Goal: Task Accomplishment & Management: Use online tool/utility

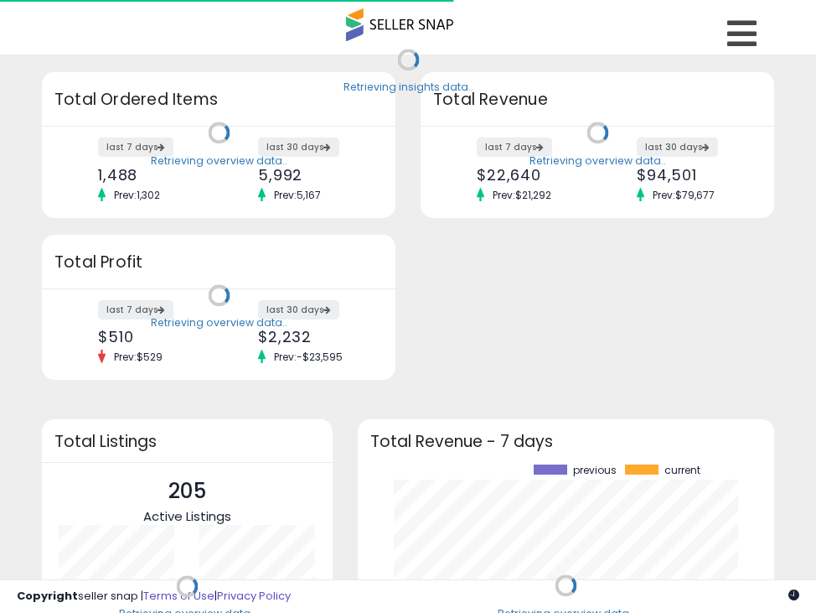
scroll to position [233, 383]
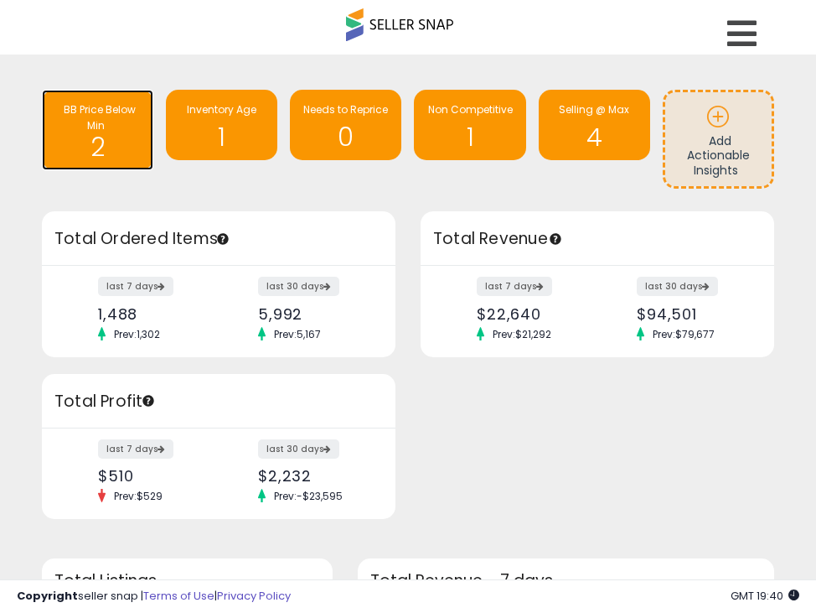
click at [106, 142] on h1 "2" at bounding box center [97, 142] width 95 height 38
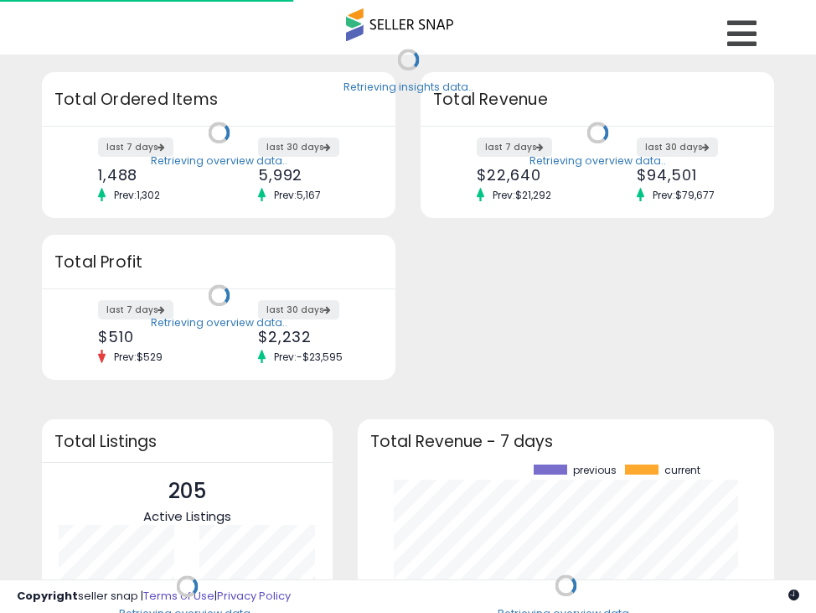
scroll to position [233, 383]
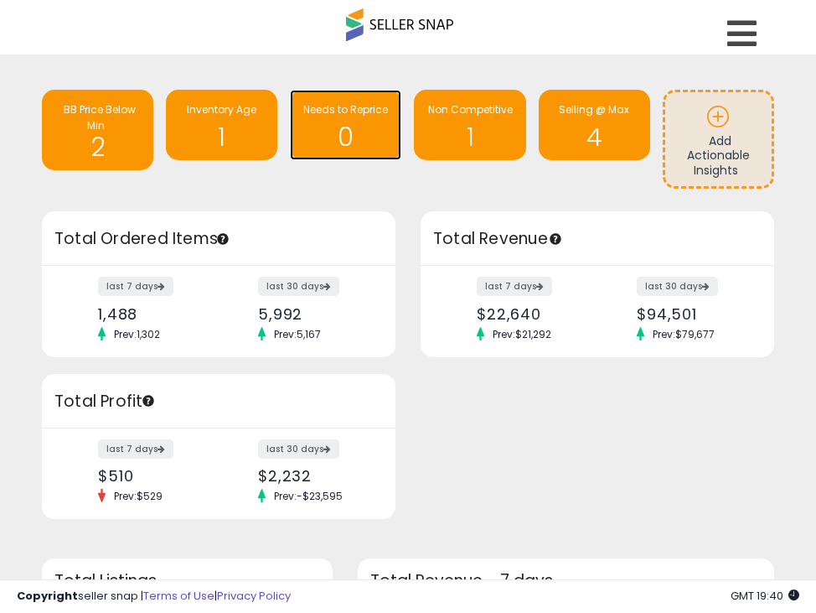
click at [369, 138] on h1 "0" at bounding box center [345, 137] width 95 height 28
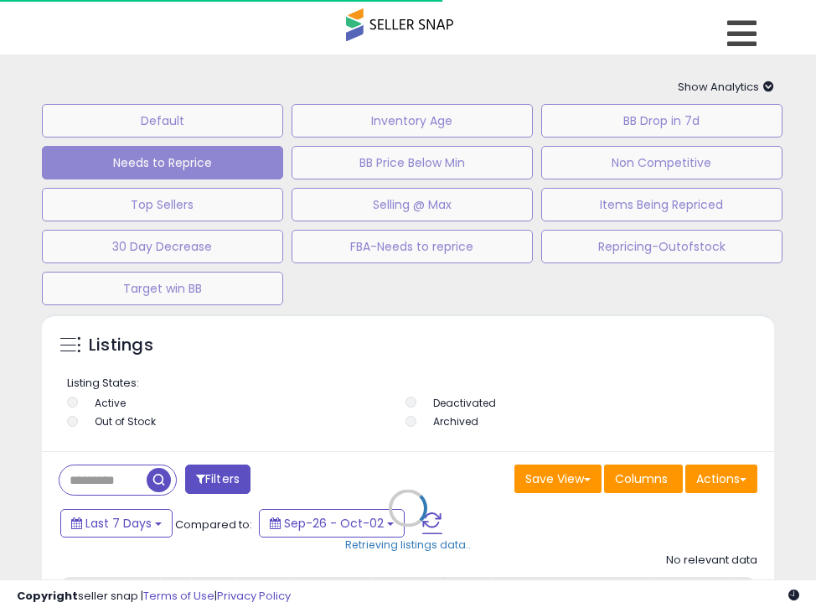
select select "**"
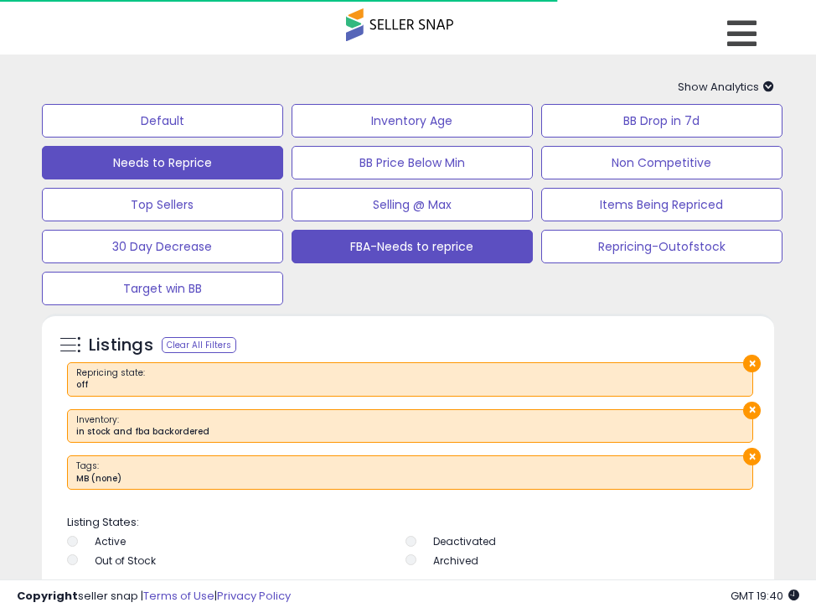
click at [349, 243] on button "FBA-Needs to reprice" at bounding box center [412, 247] width 241 height 34
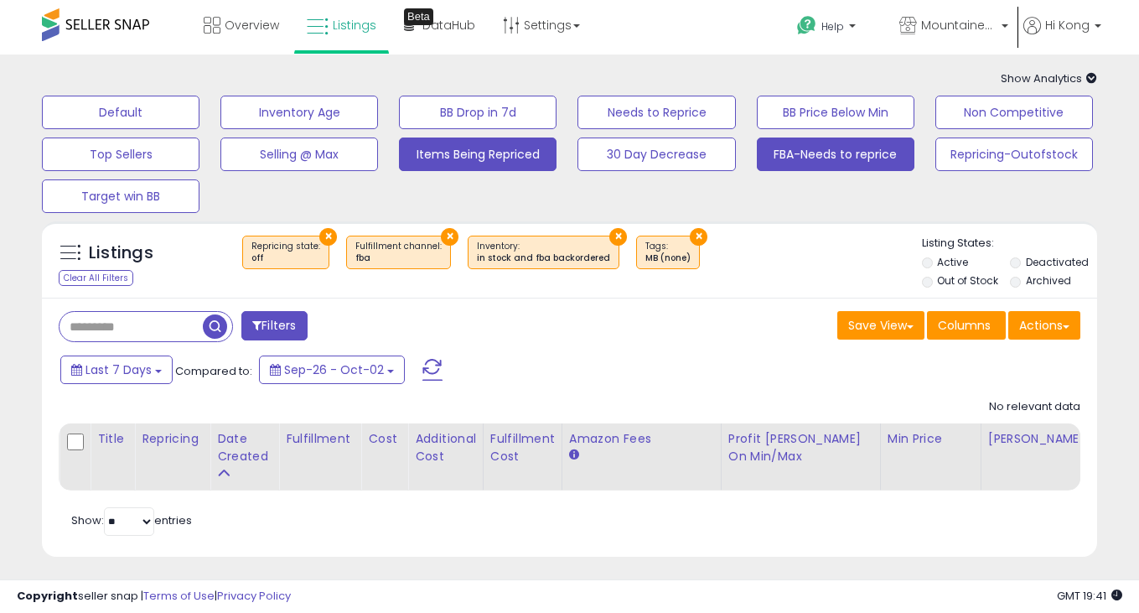
click at [451, 156] on button "Items Being Repriced" at bounding box center [478, 154] width 158 height 34
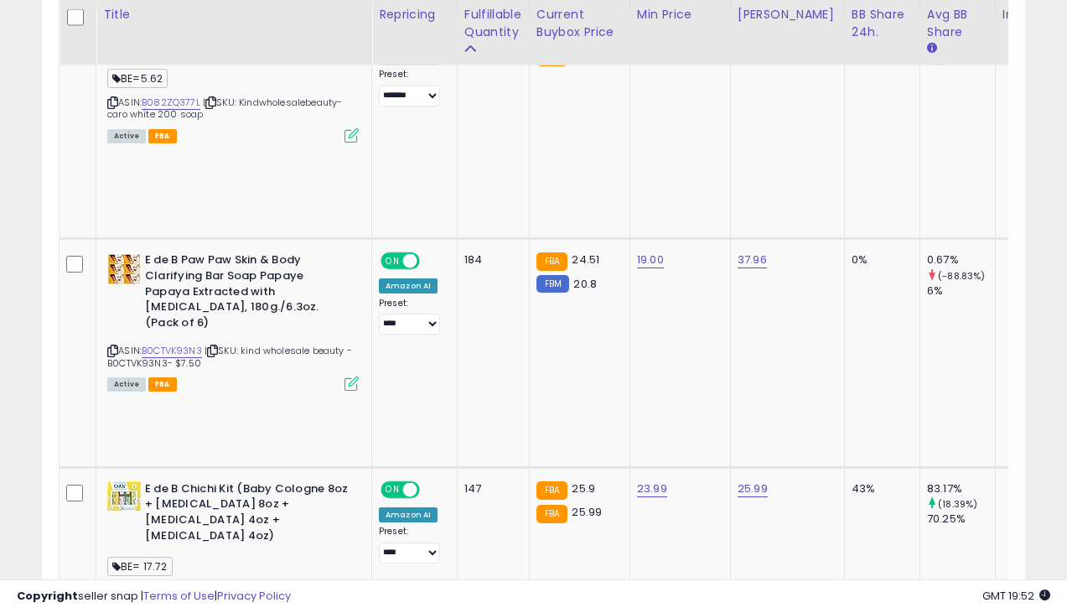
scroll to position [111, 0]
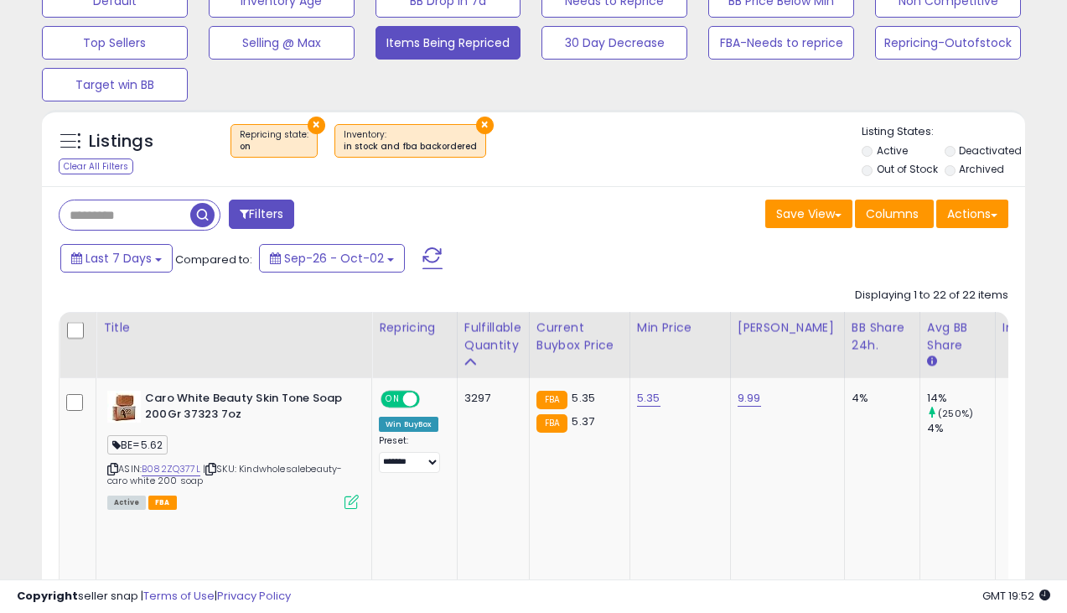
click at [630, 258] on div "Last 7 Days Compared to: Sep-26 - Oct-02" at bounding box center [412, 260] width 712 height 38
click at [161, 213] on input "text" at bounding box center [125, 214] width 131 height 29
paste input "**********"
click at [306, 214] on span "button" at bounding box center [294, 215] width 24 height 24
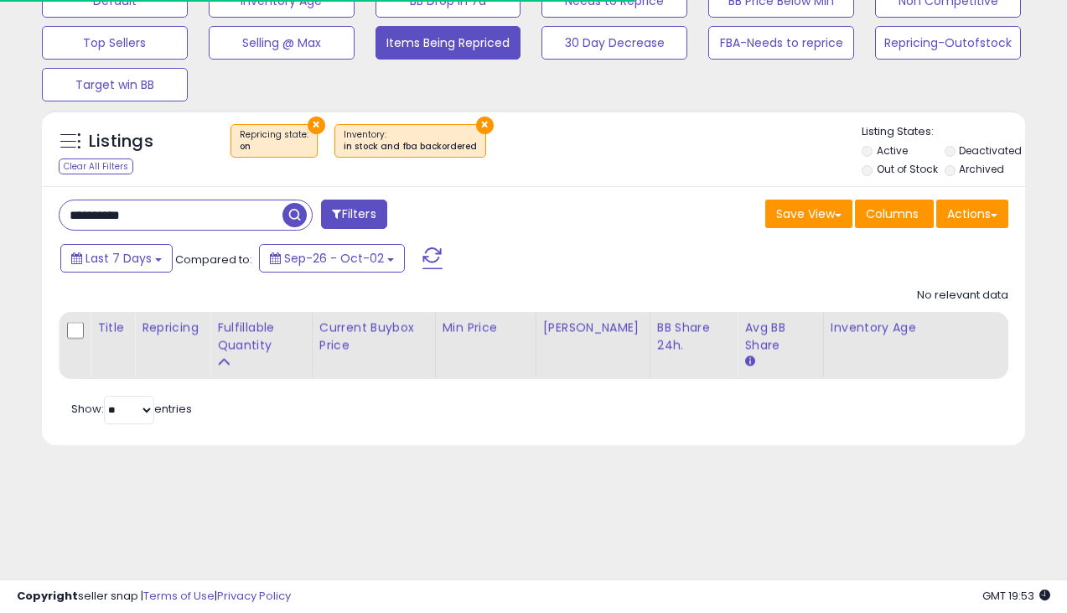
click at [312, 125] on button "×" at bounding box center [317, 126] width 18 height 18
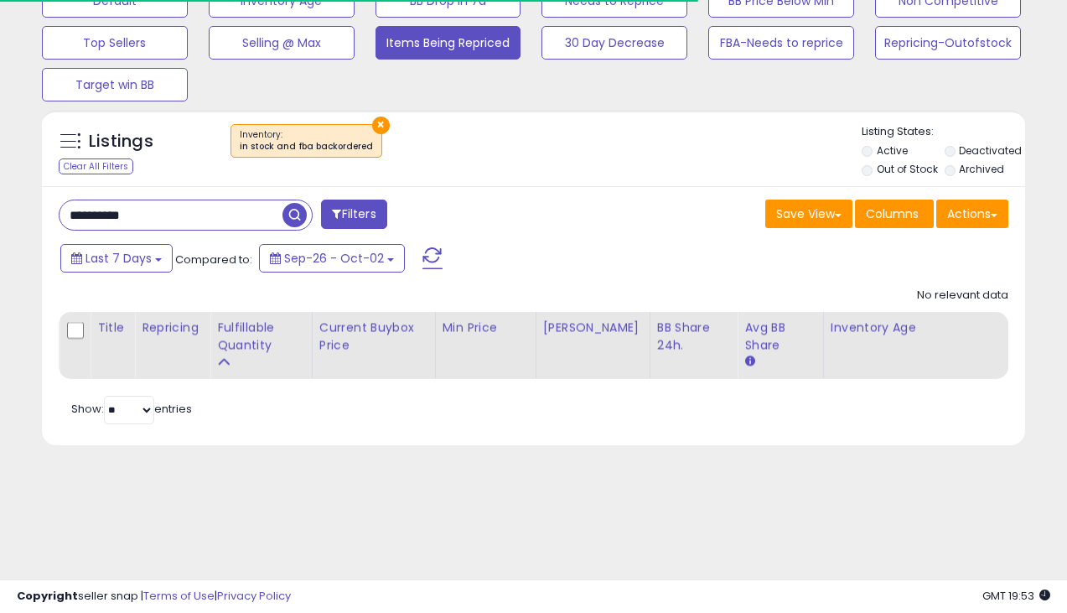
click at [372, 123] on button "×" at bounding box center [381, 126] width 18 height 18
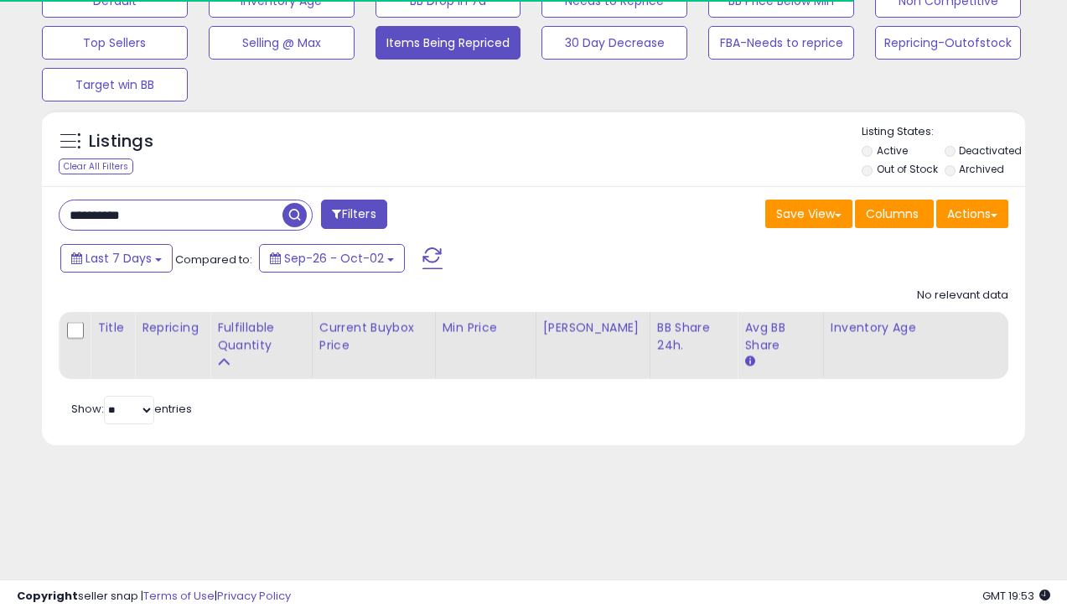
click at [291, 220] on span "button" at bounding box center [294, 215] width 24 height 24
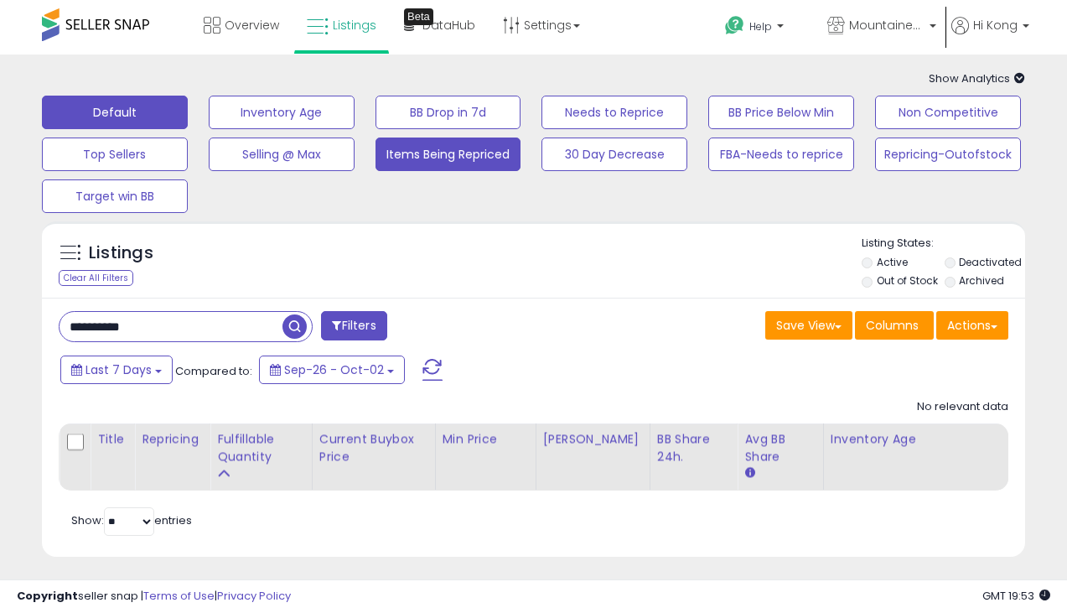
click at [155, 117] on button "Default" at bounding box center [115, 113] width 146 height 34
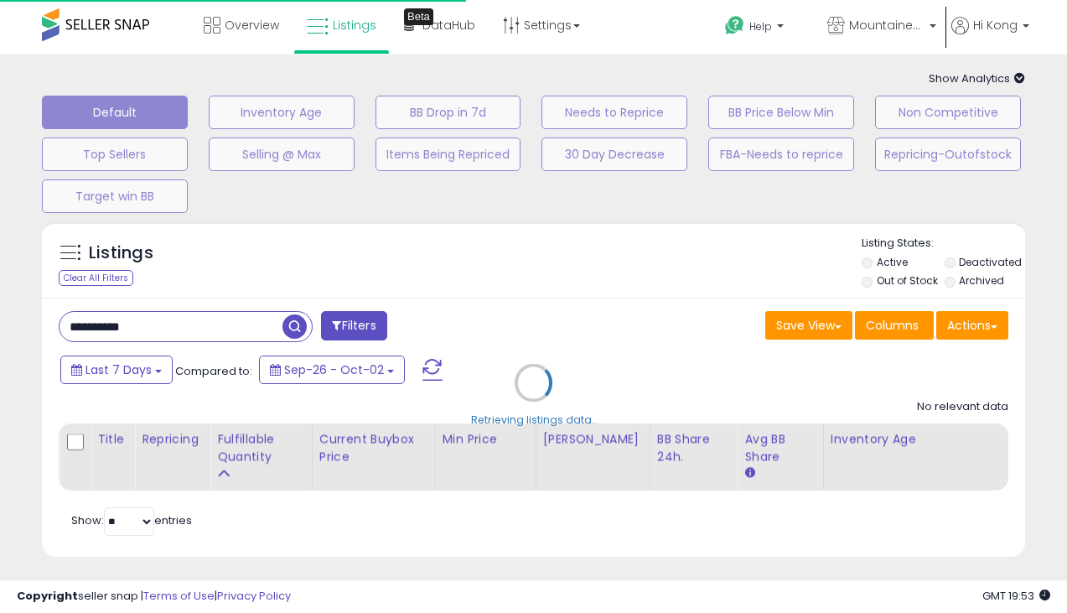
type input "**********"
select select "**"
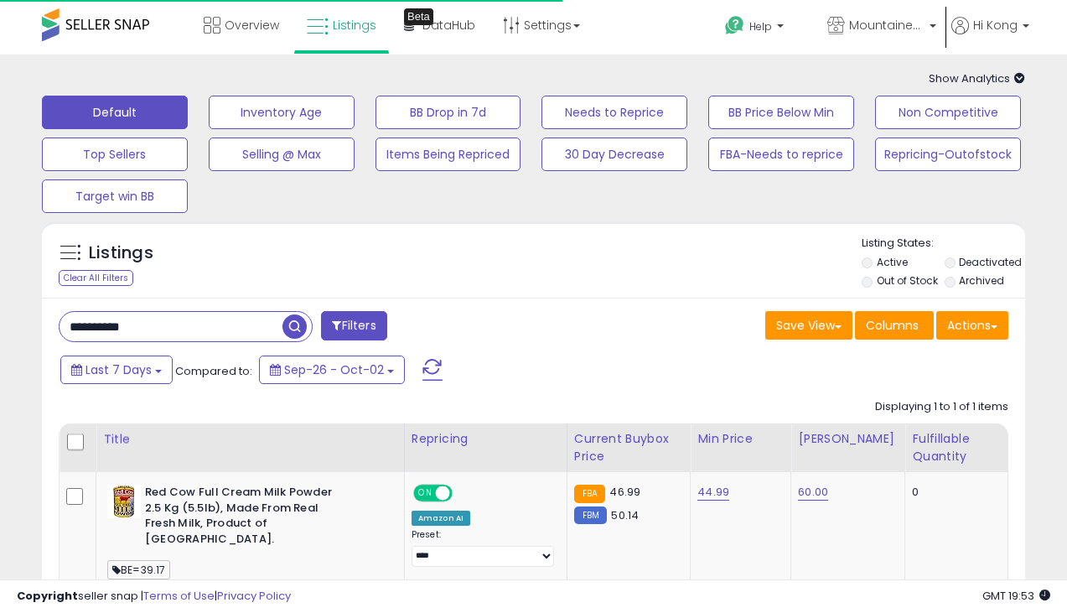
click at [246, 328] on input "**********" at bounding box center [171, 326] width 223 height 29
paste input "text"
type input "**********"
click at [300, 333] on span "button" at bounding box center [294, 326] width 24 height 24
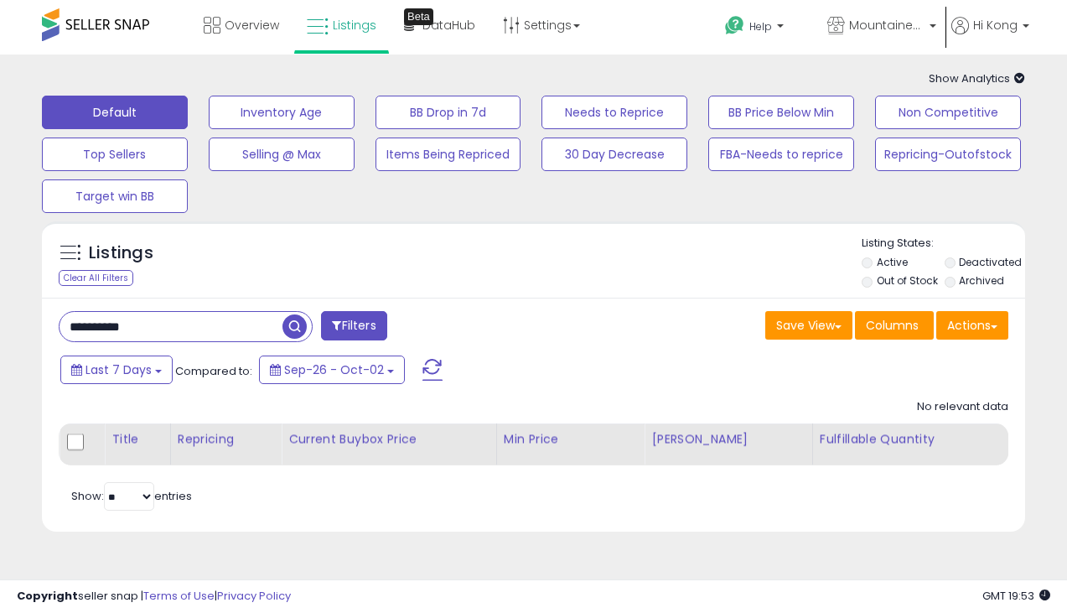
click at [685, 279] on div "Listings Clear All Filters Listing States:" at bounding box center [533, 264] width 983 height 57
click at [355, 320] on button "Filters" at bounding box center [353, 325] width 65 height 29
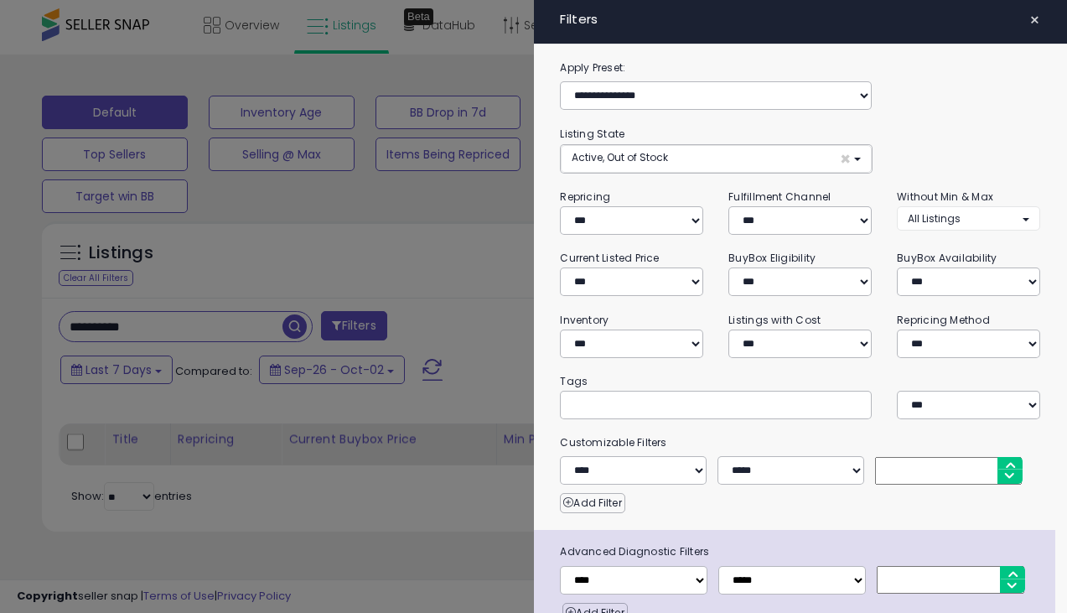
scroll to position [80, 0]
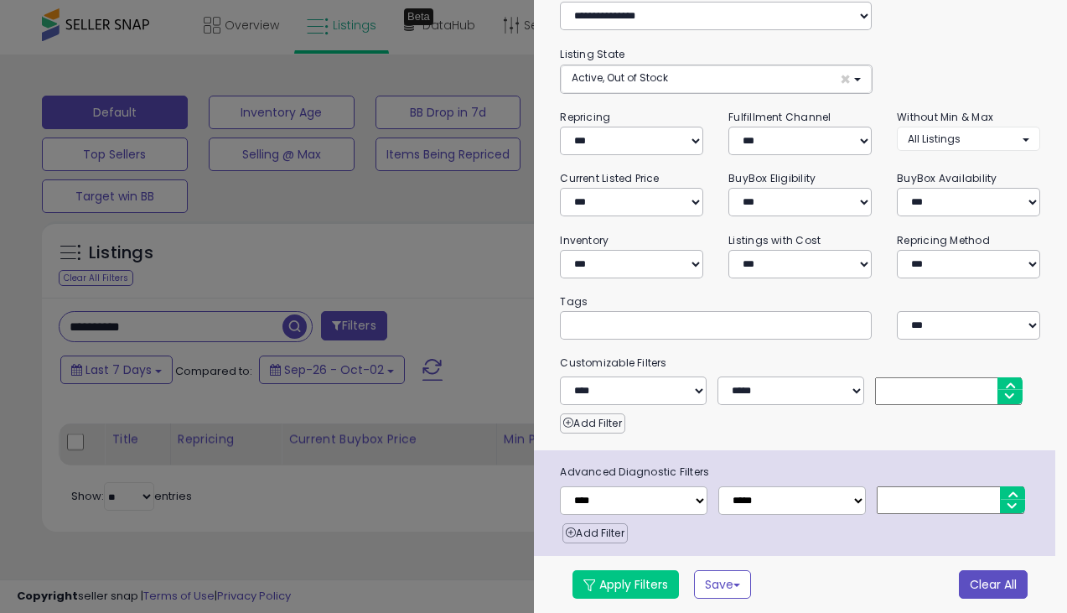
click at [816, 575] on button "Clear All" at bounding box center [993, 584] width 69 height 28
select select "*"
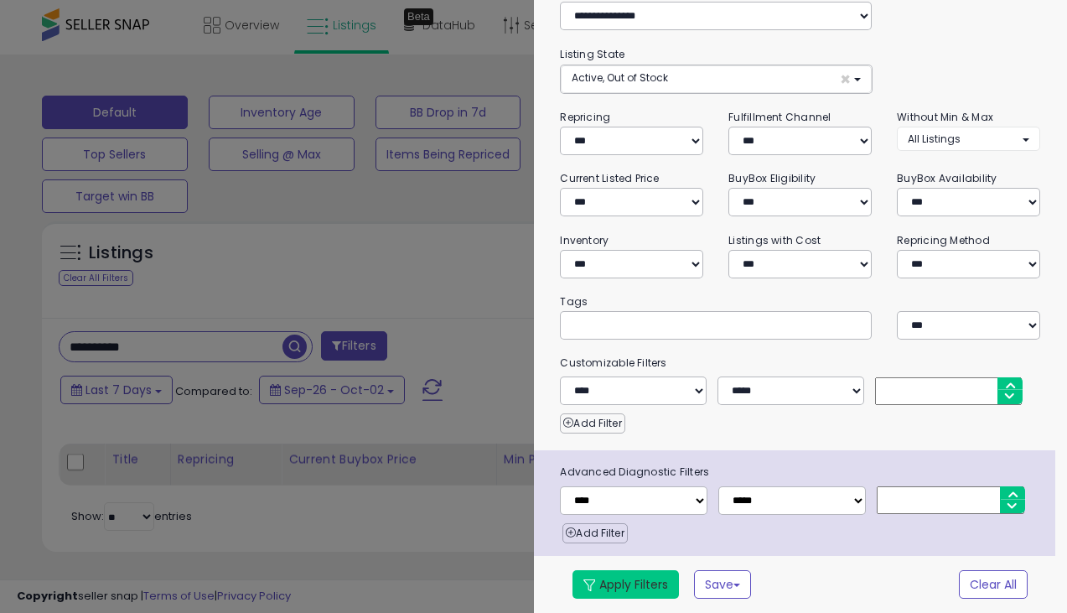
click at [613, 583] on button "Apply Filters" at bounding box center [625, 584] width 106 height 28
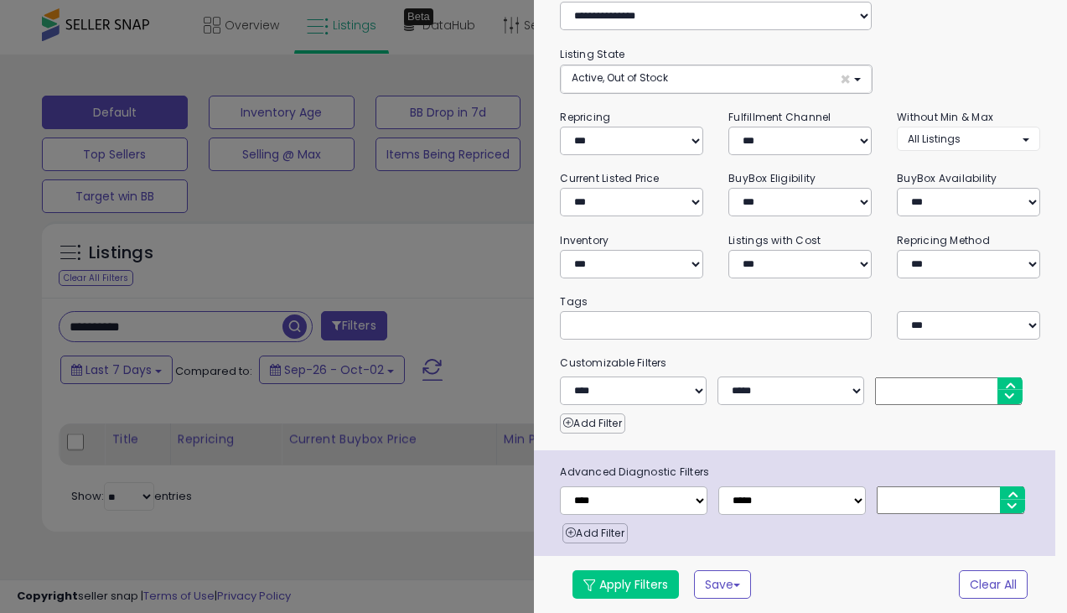
click at [427, 314] on div at bounding box center [533, 306] width 1067 height 613
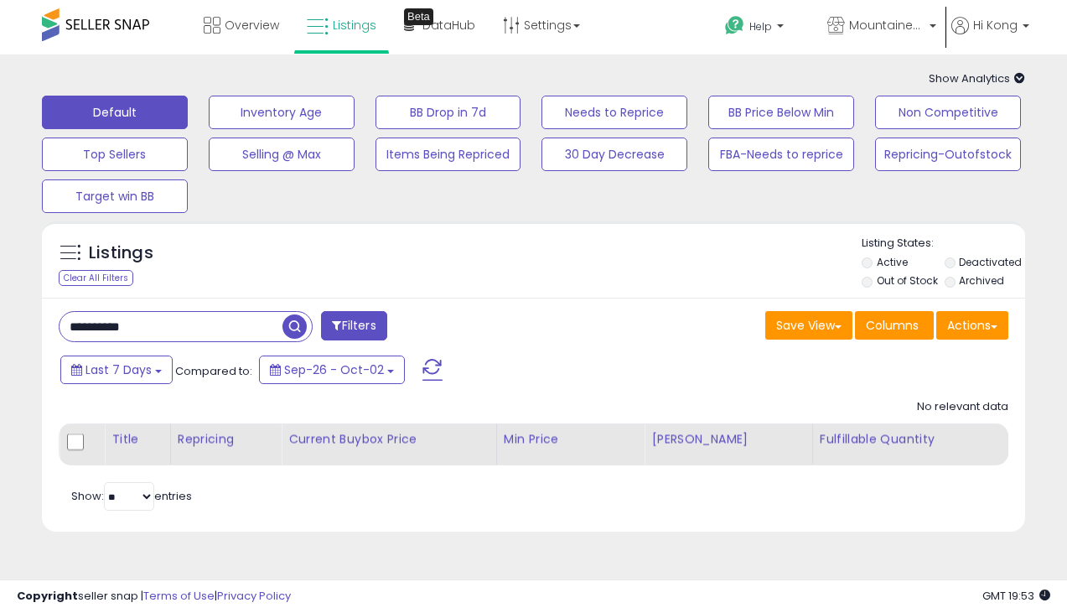
click at [816, 259] on li "Deactivated" at bounding box center [985, 264] width 80 height 18
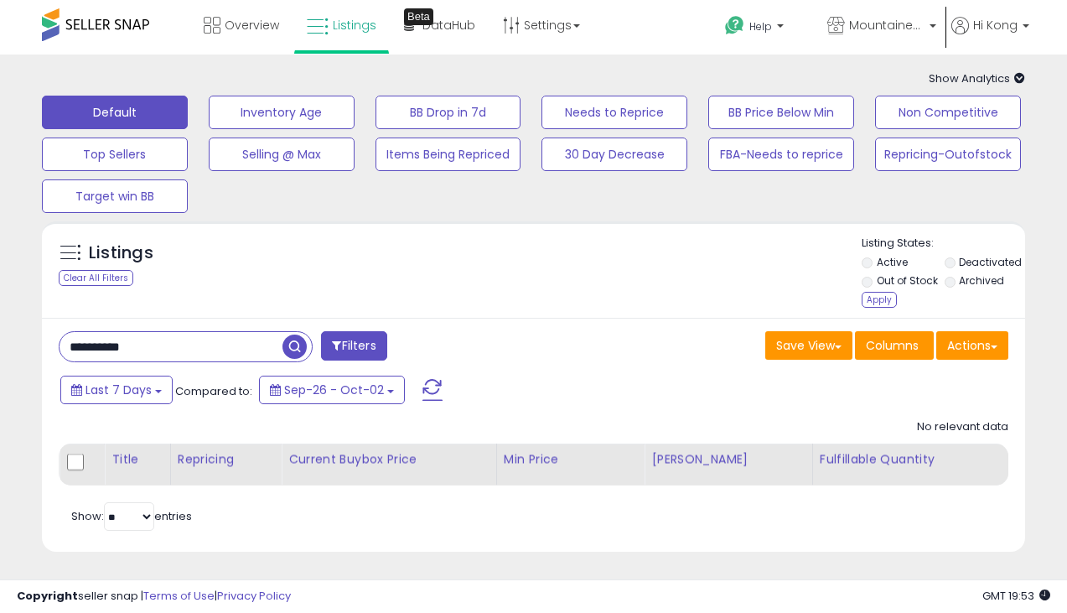
click at [308, 346] on button "button" at bounding box center [297, 344] width 30 height 25
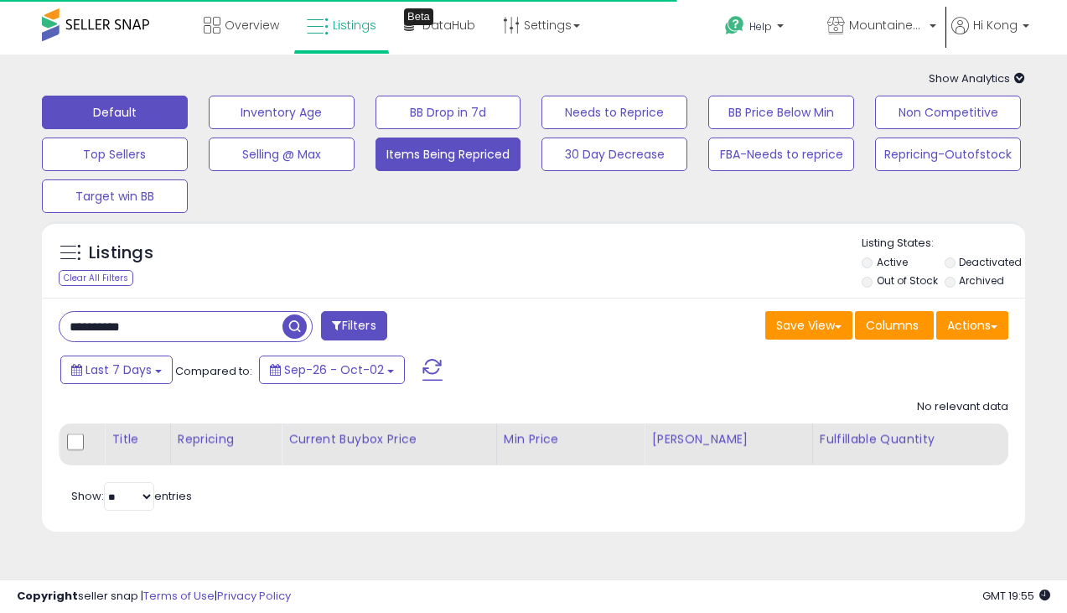
click at [458, 137] on button "Items Being Repriced" at bounding box center [448, 154] width 146 height 34
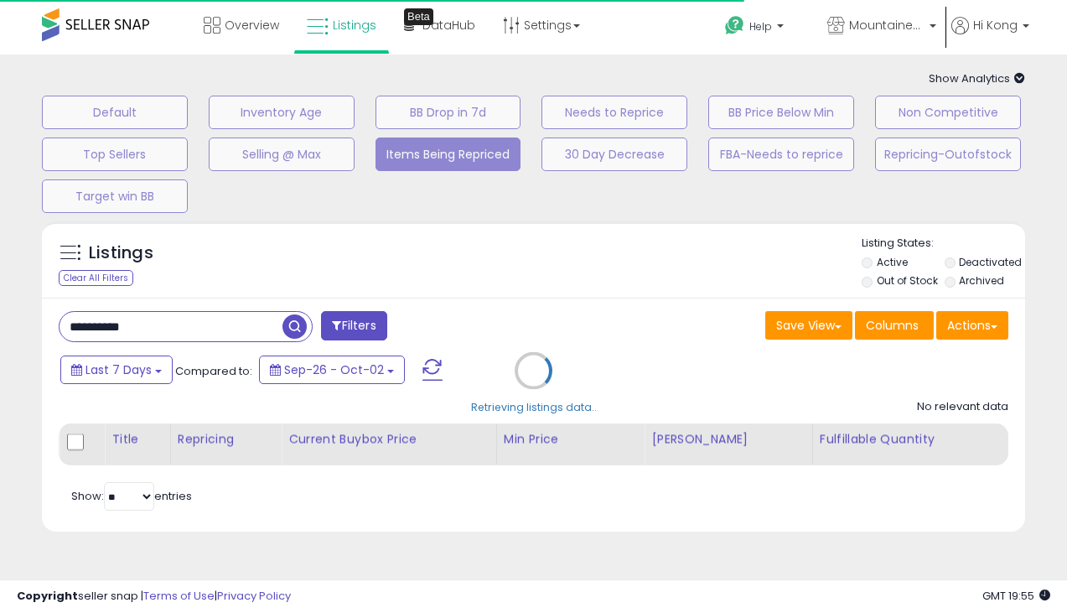
select select "**"
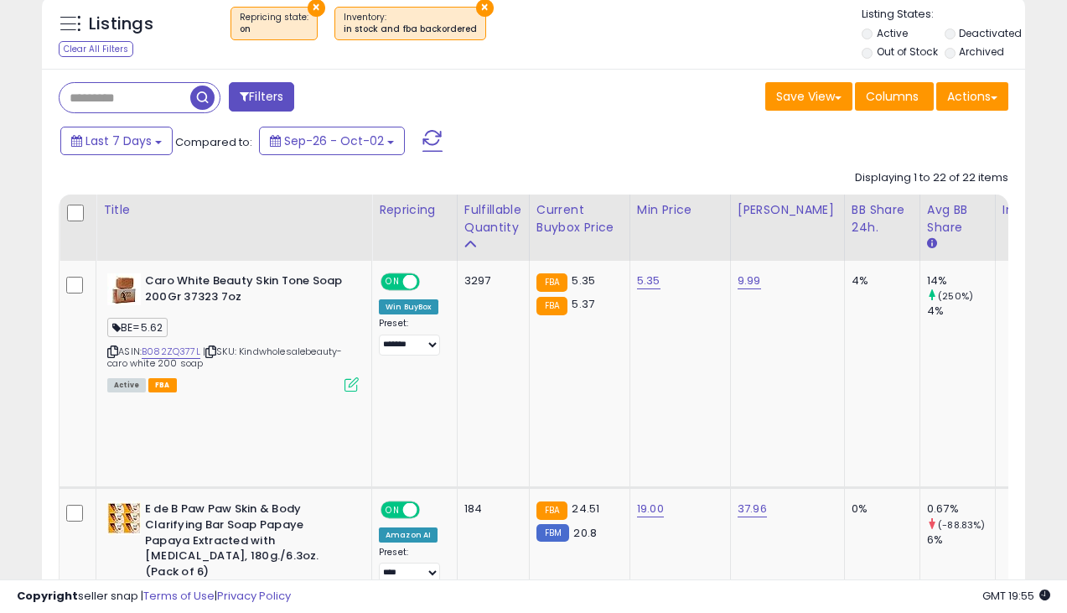
scroll to position [0, 0]
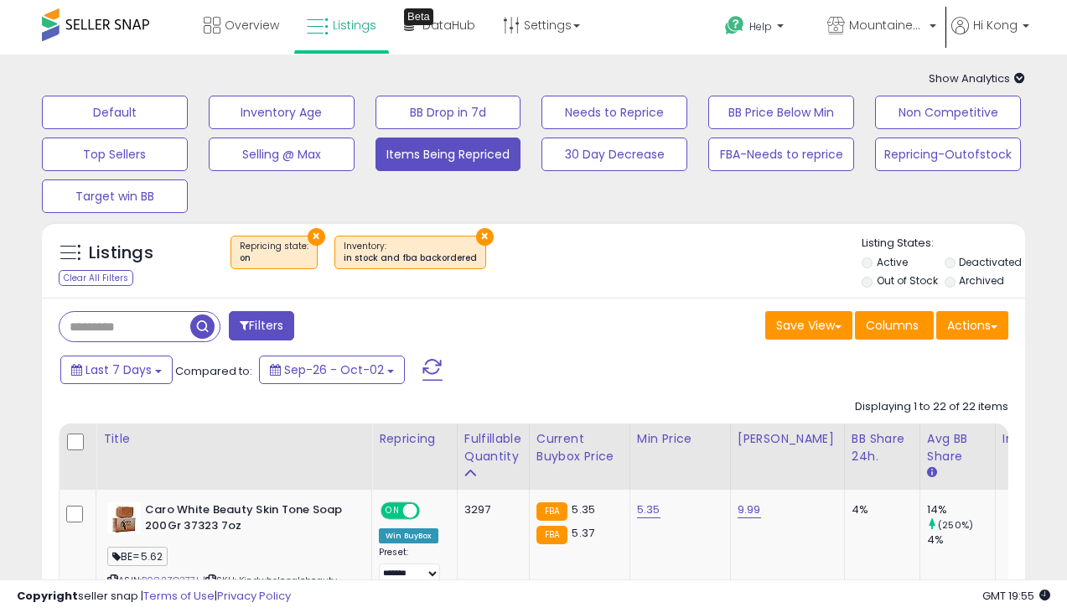
click at [485, 318] on div "Filters" at bounding box center [290, 328] width 488 height 34
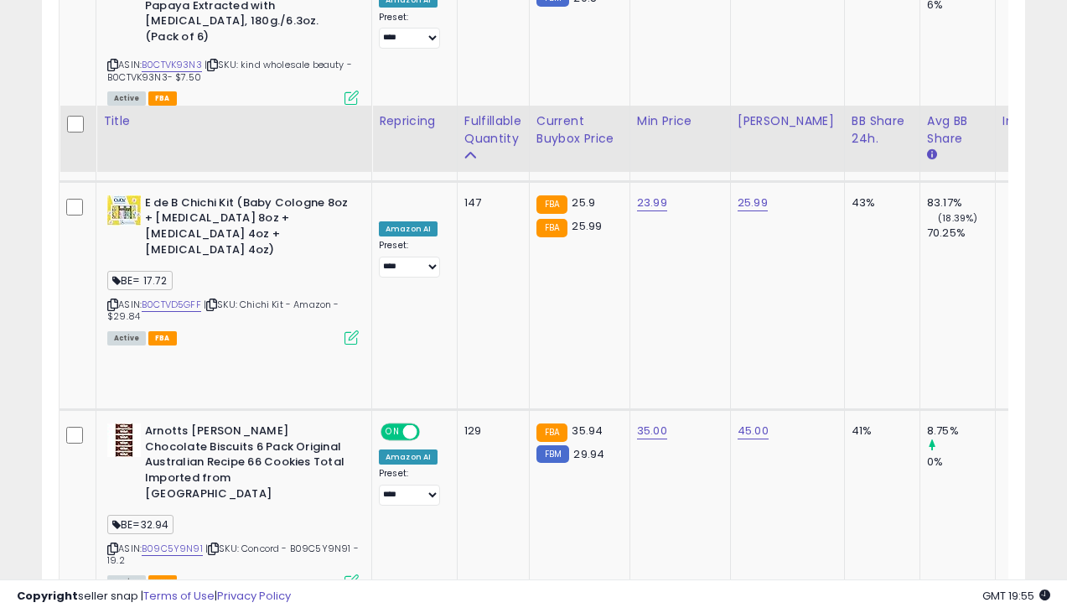
scroll to position [733, 0]
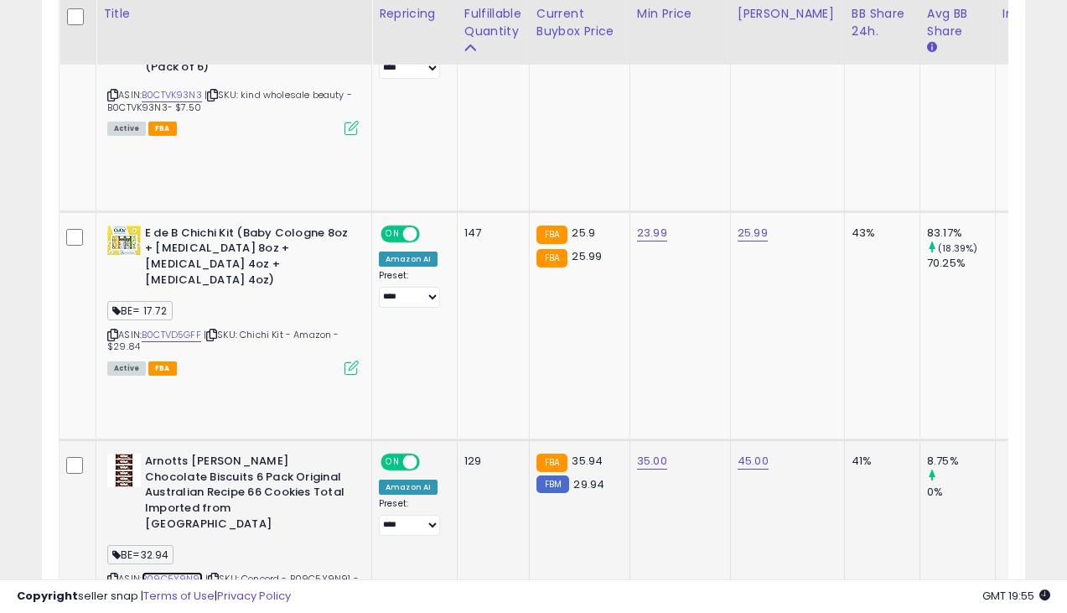
click at [190, 572] on link "B09C5Y9N91" at bounding box center [172, 579] width 61 height 14
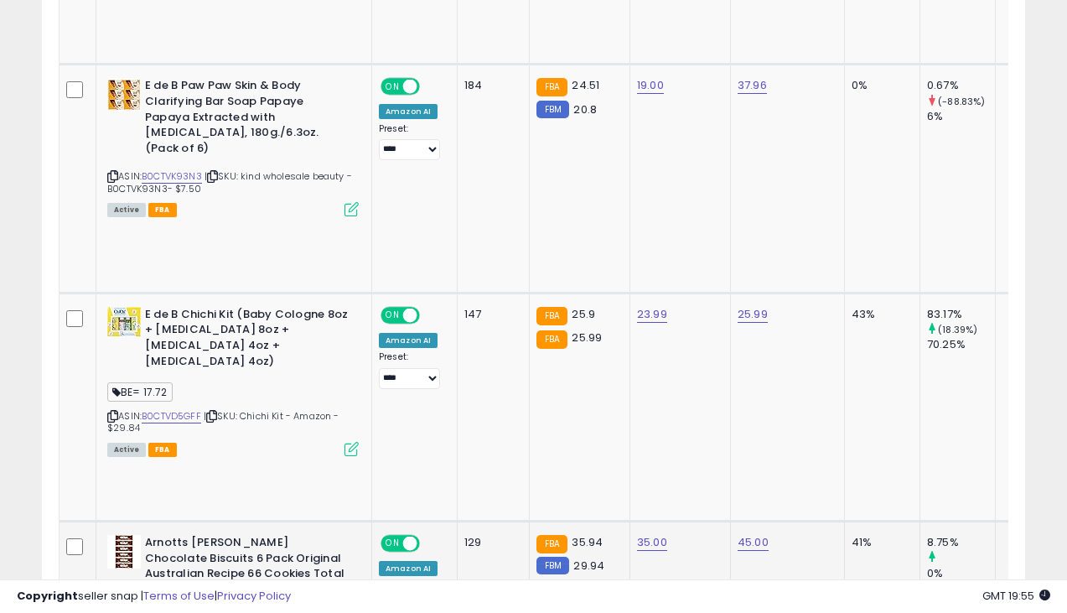
scroll to position [571, 0]
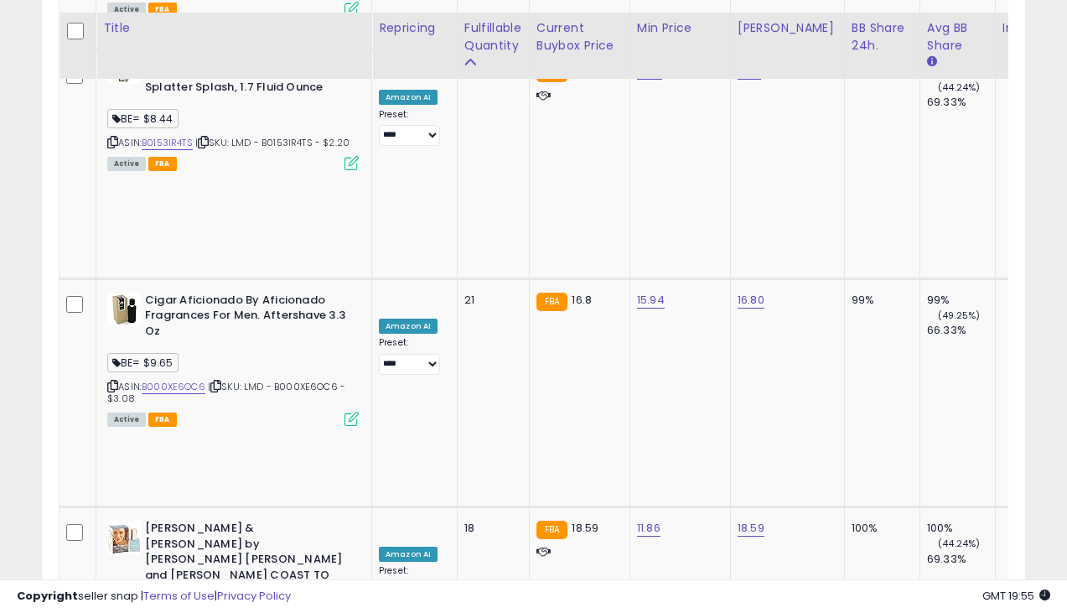
scroll to position [3181, 0]
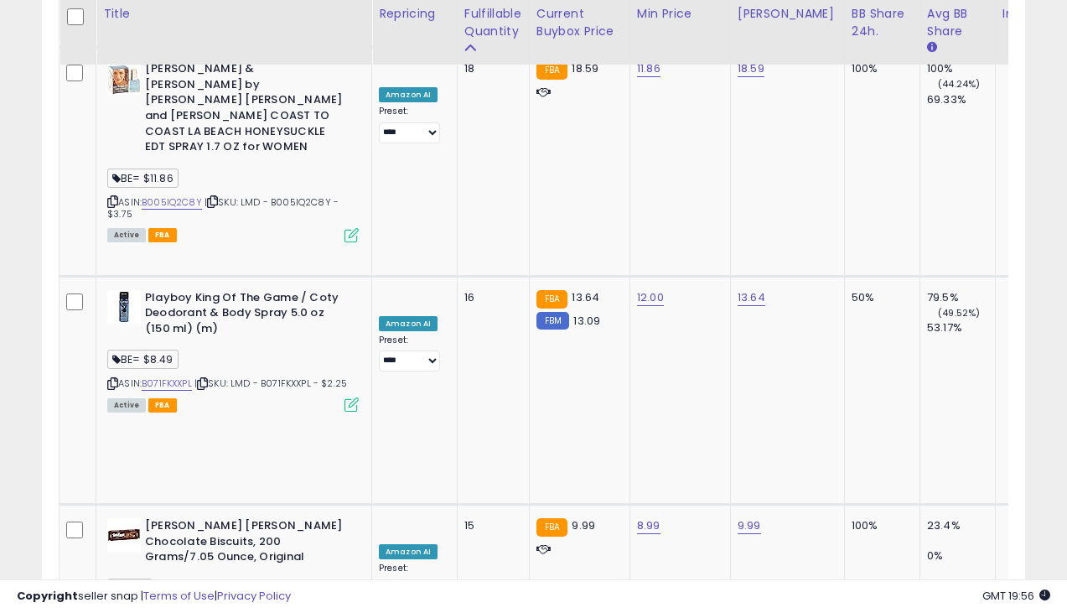
type input "*"
type input "**"
click button "submit" at bounding box center [802, 194] width 28 height 25
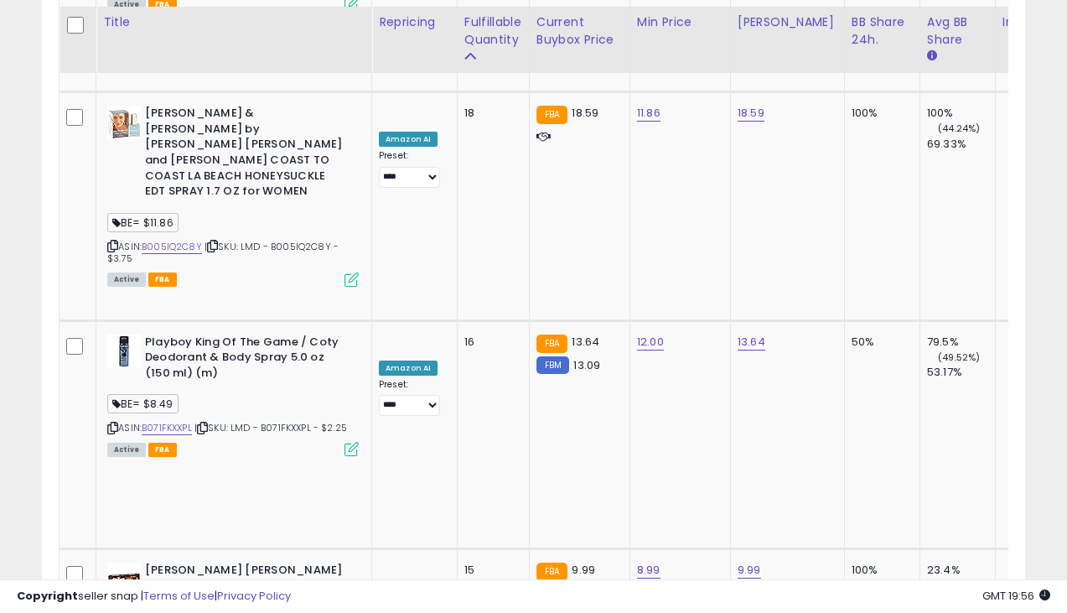
scroll to position [3133, 0]
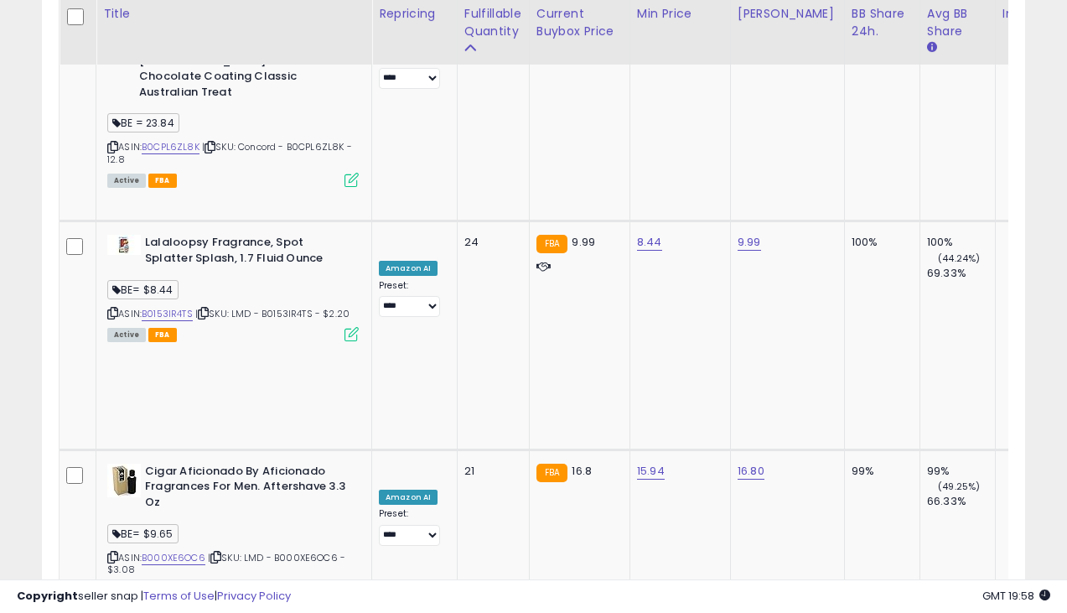
scroll to position [2670, 0]
